Goal: Task Accomplishment & Management: Manage account settings

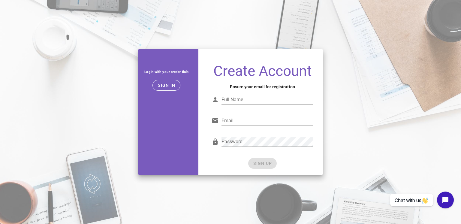
click at [270, 102] on input "Full Name" at bounding box center [267, 100] width 92 height 10
type input "e"
type input "ovoke enajemo"
click at [264, 117] on input "Email" at bounding box center [267, 121] width 92 height 10
type input "enajemovokee2e@gmail.com"
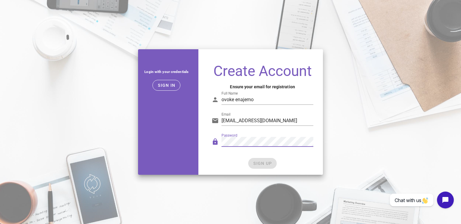
click at [229, 137] on label "Password" at bounding box center [229, 135] width 16 height 5
click at [265, 163] on span "SIGN UP" at bounding box center [262, 163] width 19 height 5
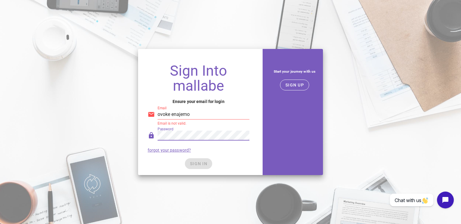
click at [226, 115] on input "ovoke enajemo" at bounding box center [204, 115] width 92 height 10
type input "enajemovokee2e@gmail.com"
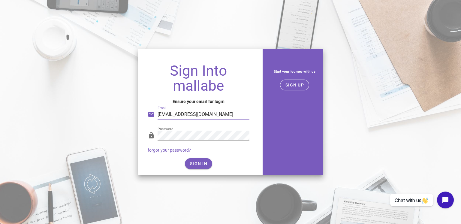
click at [204, 169] on div "Sign Into mallabe Ensure your email for login Email enajemovokee2e@gmail.com Pa…" at bounding box center [198, 117] width 121 height 116
click at [205, 167] on button "SIGN IN" at bounding box center [198, 163] width 27 height 11
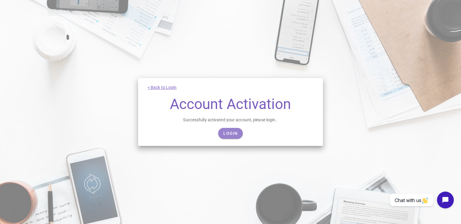
click at [229, 130] on link "Login" at bounding box center [230, 133] width 24 height 11
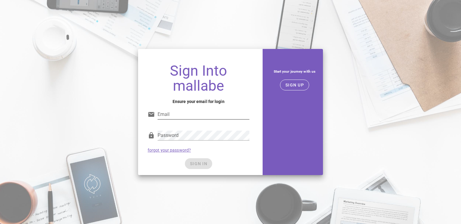
click at [224, 117] on input "Email" at bounding box center [204, 115] width 92 height 10
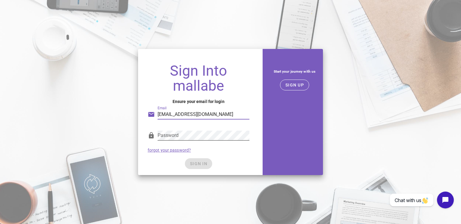
click at [221, 128] on div "Password" at bounding box center [199, 137] width 102 height 20
type input "ovoke enajemo"
click at [210, 116] on input "ovoke enajemo" at bounding box center [204, 115] width 92 height 10
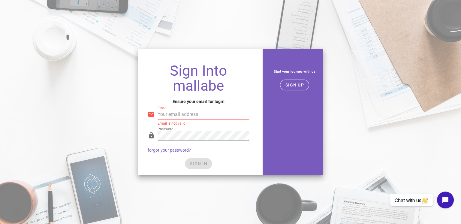
click at [217, 111] on input "Email" at bounding box center [204, 115] width 92 height 10
type input "enajemovokee2e@gmail.com"
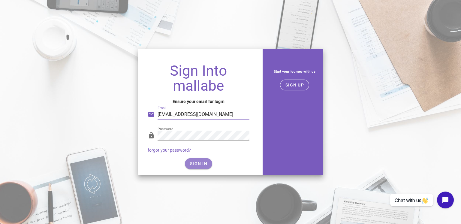
click at [200, 164] on span "SIGN IN" at bounding box center [199, 163] width 18 height 5
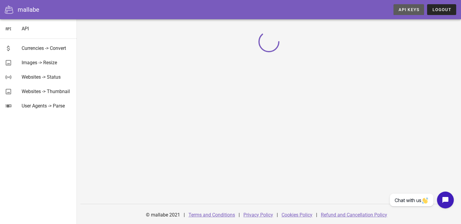
click at [408, 12] on span "API Keys" at bounding box center [408, 9] width 21 height 5
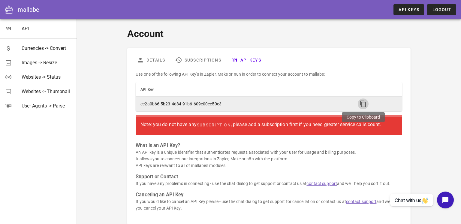
click at [364, 104] on icon "button" at bounding box center [362, 103] width 7 height 7
